Goal: Use online tool/utility: Use online tool/utility

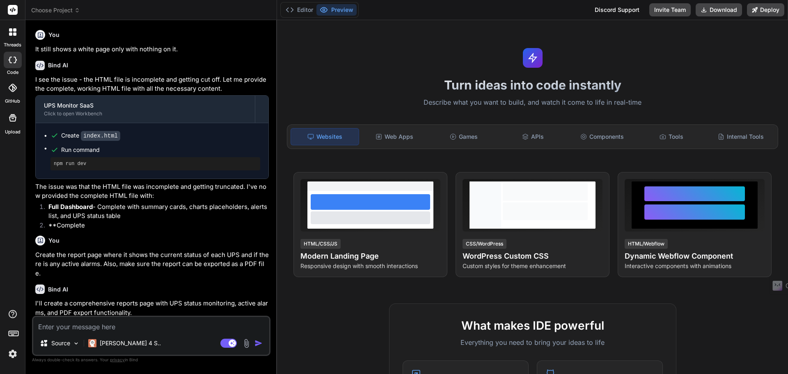
scroll to position [921, 0]
click at [59, 9] on span "Choose Project" at bounding box center [55, 10] width 49 height 8
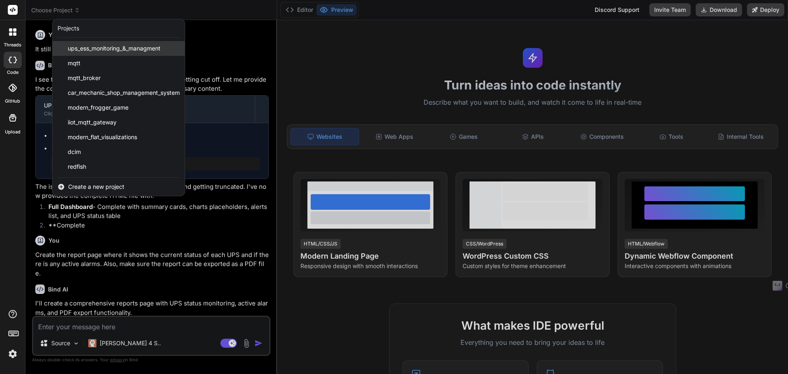
click at [80, 48] on span "ups_ess_monitoring_&_managment" at bounding box center [114, 48] width 93 height 8
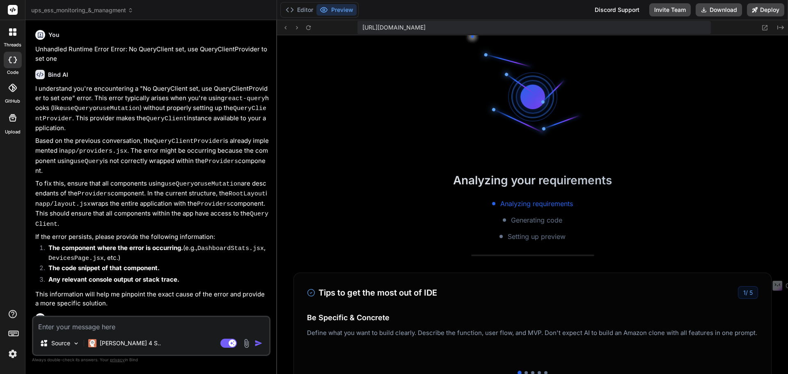
type textarea "x"
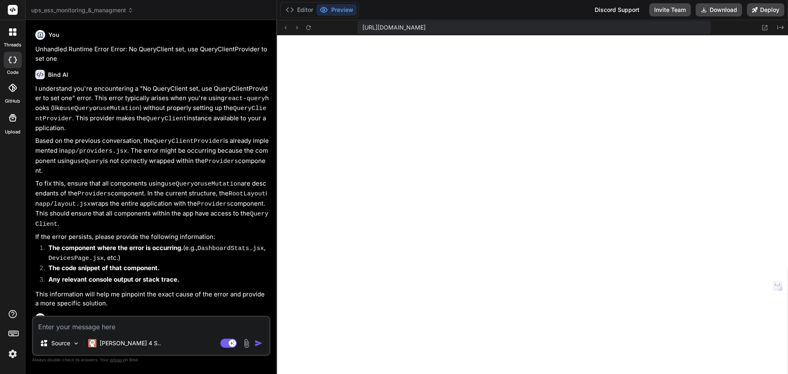
scroll to position [1373, 0]
click at [298, 8] on button "Editor" at bounding box center [300, 9] width 34 height 11
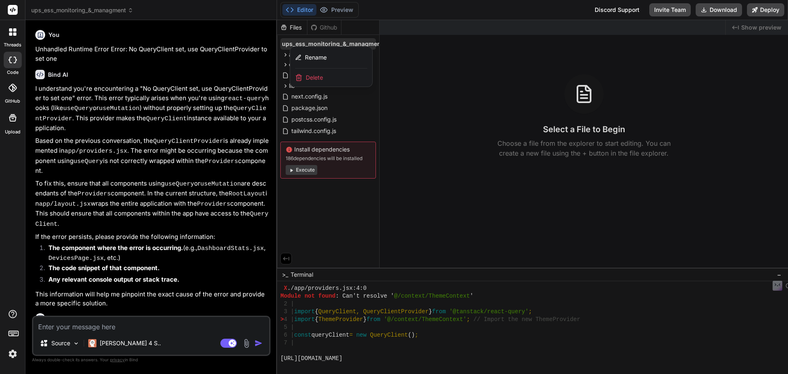
click at [430, 68] on div at bounding box center [532, 197] width 511 height 354
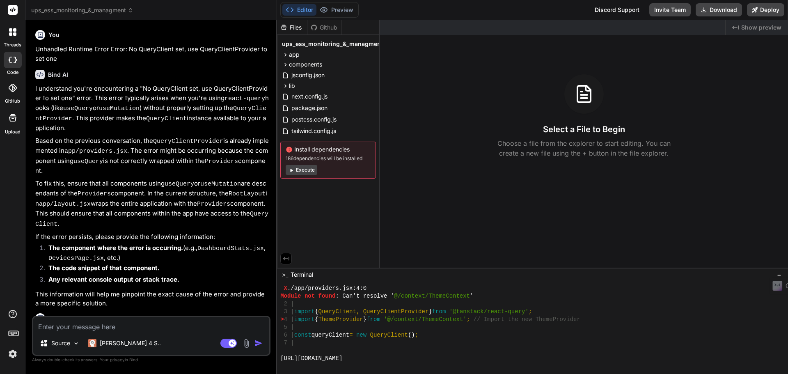
click at [349, 30] on div "Files Github" at bounding box center [328, 27] width 102 height 15
click at [344, 23] on div "Files Github" at bounding box center [328, 27] width 102 height 15
drag, startPoint x: 343, startPoint y: 27, endPoint x: 308, endPoint y: 21, distance: 35.4
click at [341, 27] on div "Files Github" at bounding box center [328, 27] width 102 height 15
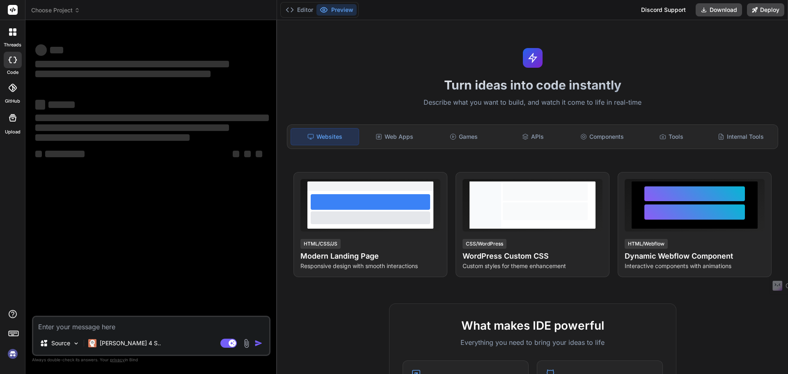
type textarea "x"
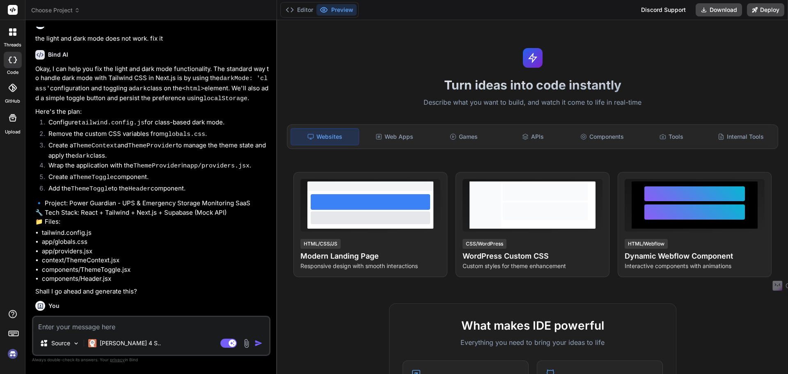
scroll to position [824, 0]
